Goal: Task Accomplishment & Management: Manage account settings

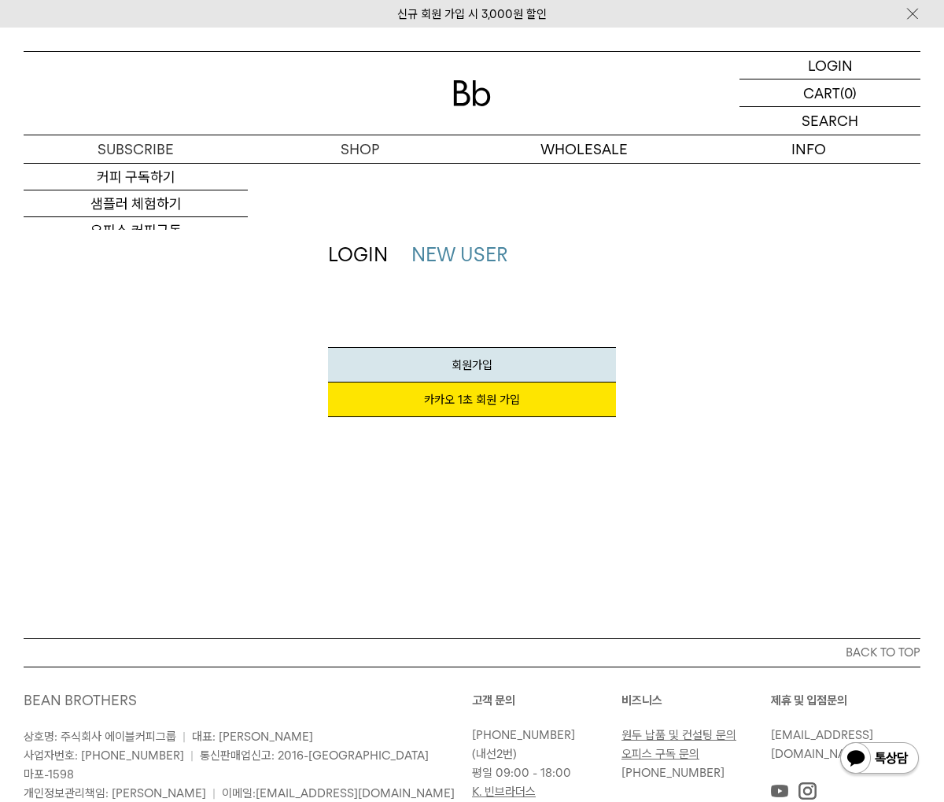
drag, startPoint x: 254, startPoint y: 414, endPoint x: 320, endPoint y: 413, distance: 66.1
click at [255, 414] on div "LOGIN NEW USER 지금 가입하시면 3,000원 쿠폰과 매월 회원 전용 커피 혜택을 드려요. 카카오 1초 회원 가입 회원가입 SNS계정…" at bounding box center [472, 337] width 913 height 191
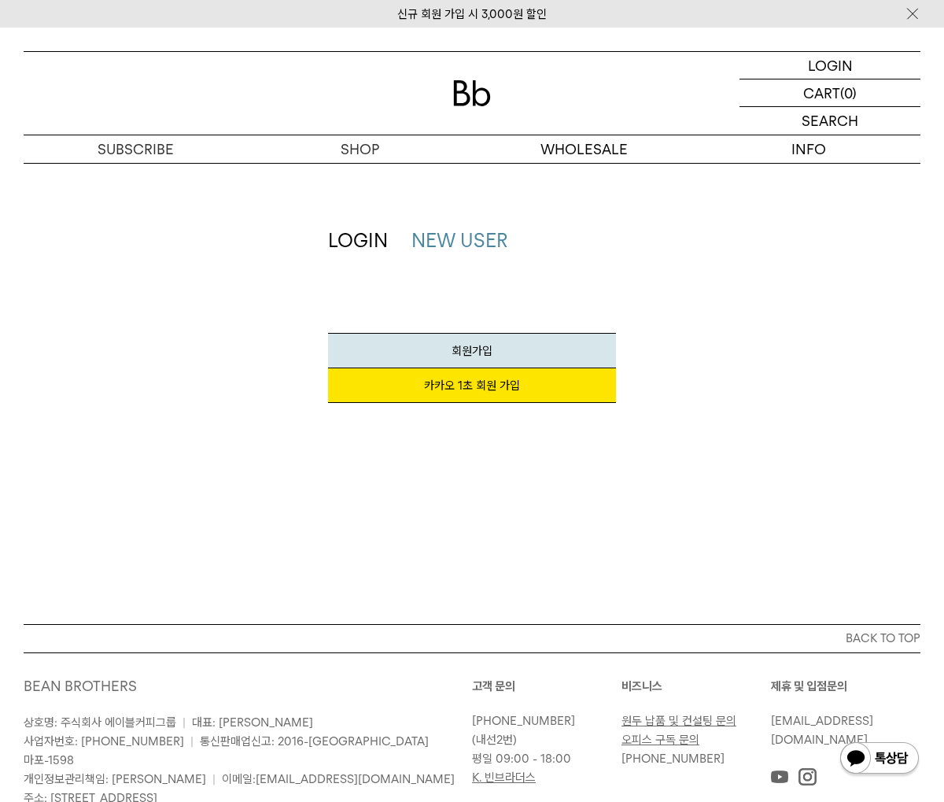
scroll to position [17, 0]
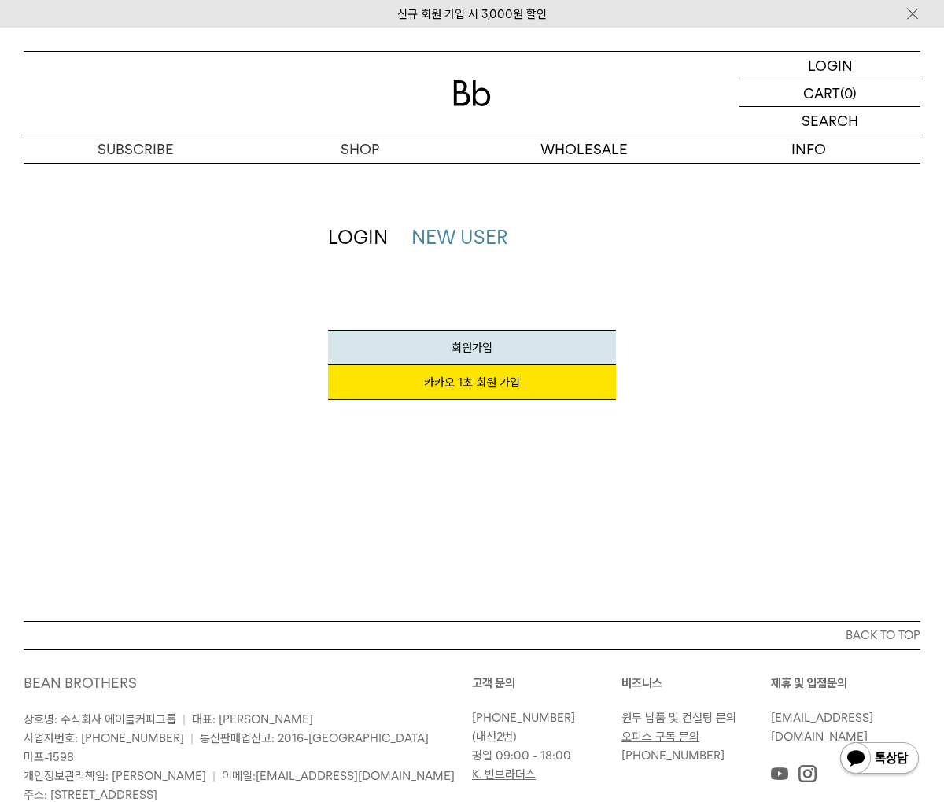
click at [477, 388] on link "카카오 1초 회원 가입" at bounding box center [472, 382] width 289 height 35
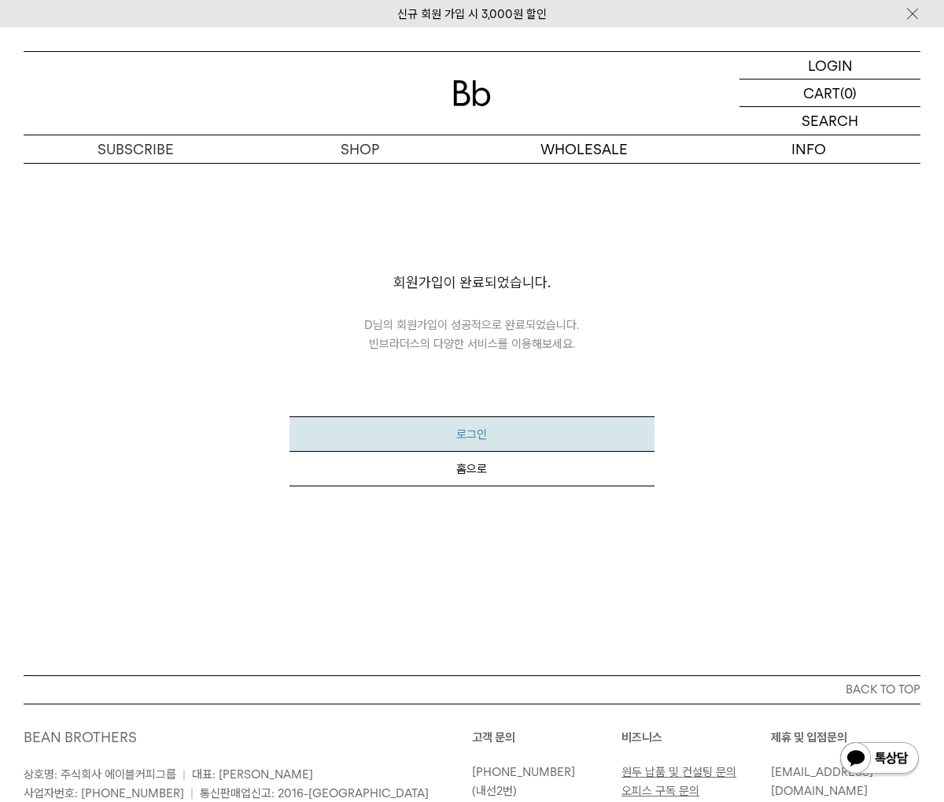
click at [463, 438] on button "로그인" at bounding box center [472, 433] width 364 height 35
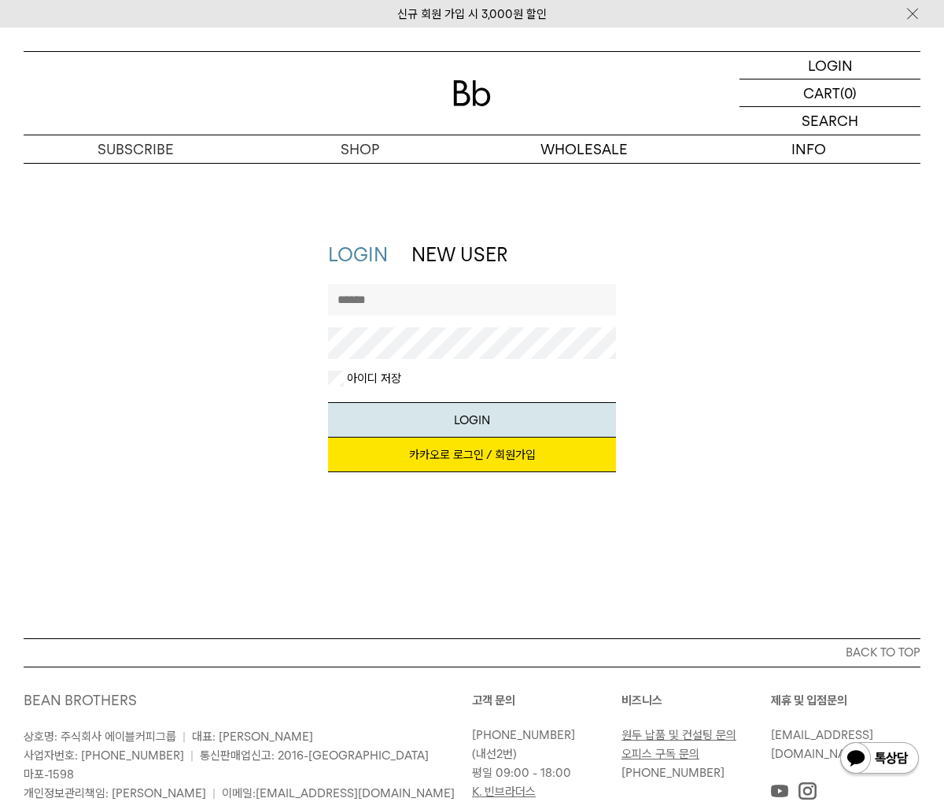
click at [434, 452] on link "카카오로 로그인 / 회원가입" at bounding box center [472, 455] width 289 height 35
